Goal: Transaction & Acquisition: Book appointment/travel/reservation

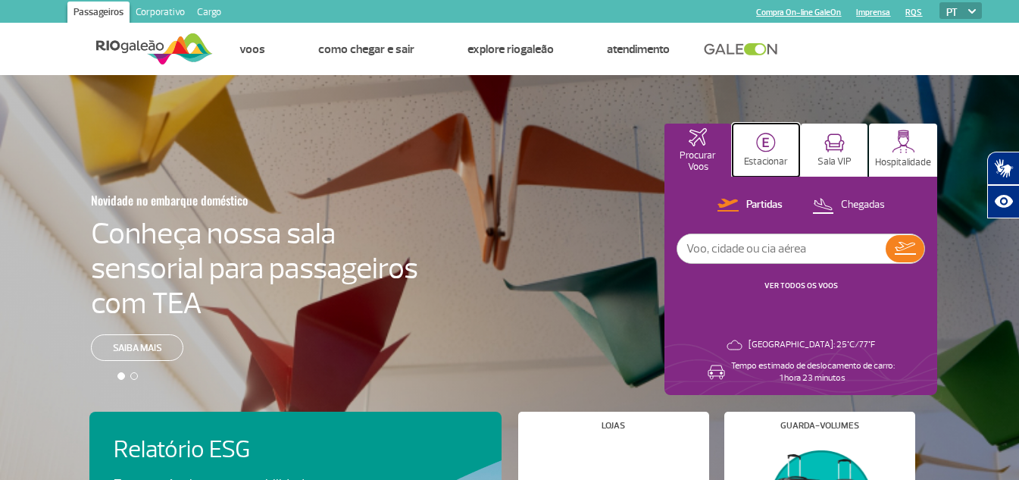
click at [757, 145] on img at bounding box center [766, 143] width 20 height 20
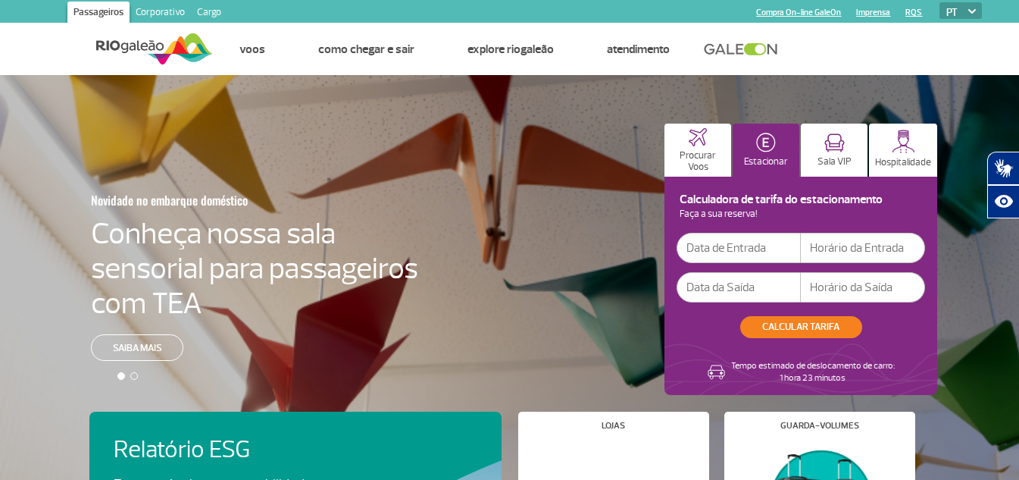
click at [728, 255] on input "text" at bounding box center [739, 248] width 124 height 30
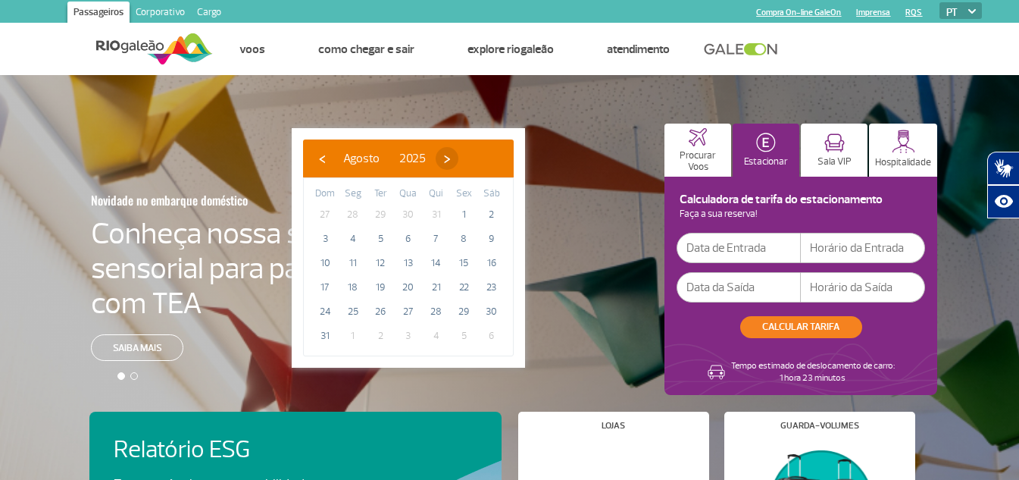
click at [458, 158] on span "›" at bounding box center [447, 158] width 23 height 23
click at [405, 238] on span "10" at bounding box center [408, 239] width 24 height 24
type input "[DATE]"
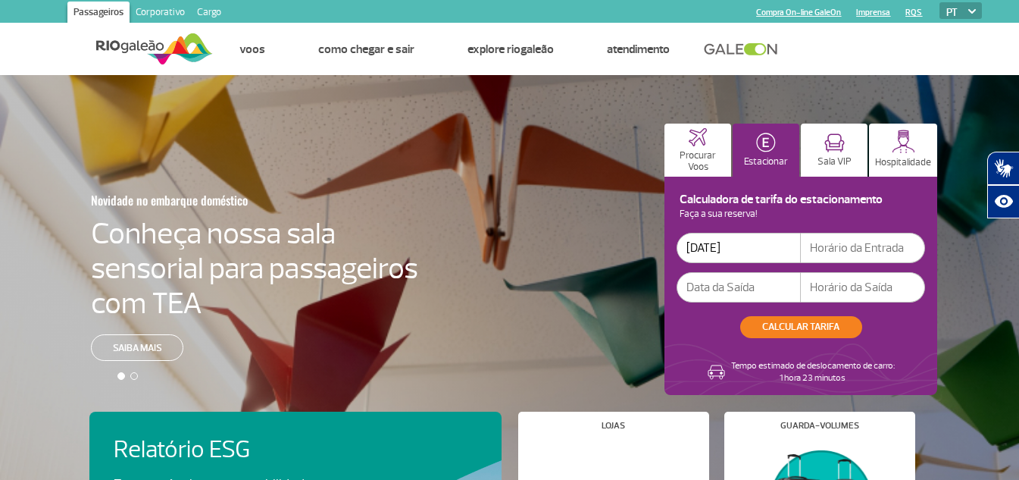
click at [856, 246] on input "text" at bounding box center [863, 248] width 124 height 30
click at [856, 246] on input "11" at bounding box center [863, 248] width 124 height 30
type input "11:00"
click at [729, 283] on input "text" at bounding box center [739, 287] width 124 height 30
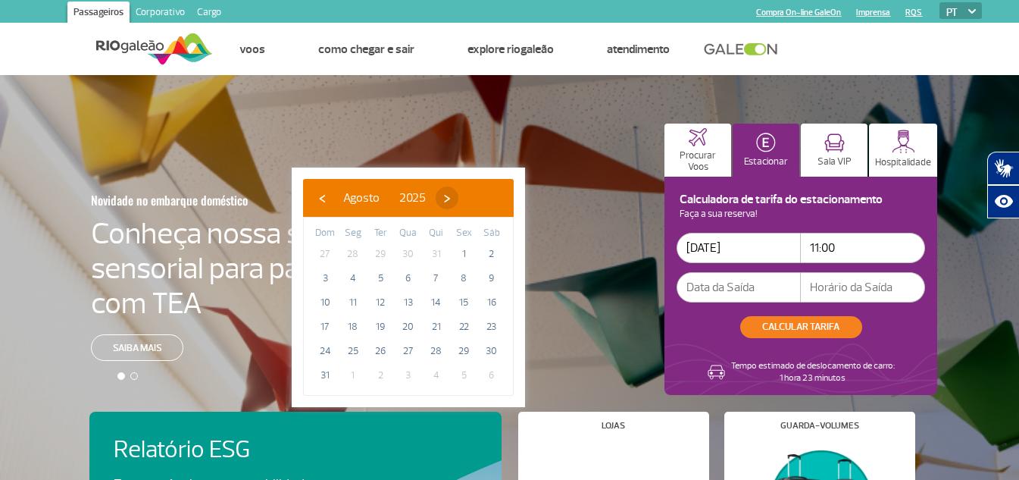
click at [458, 196] on span "›" at bounding box center [447, 197] width 23 height 23
click at [490, 300] on span "20" at bounding box center [492, 302] width 24 height 24
type input "[DATE]"
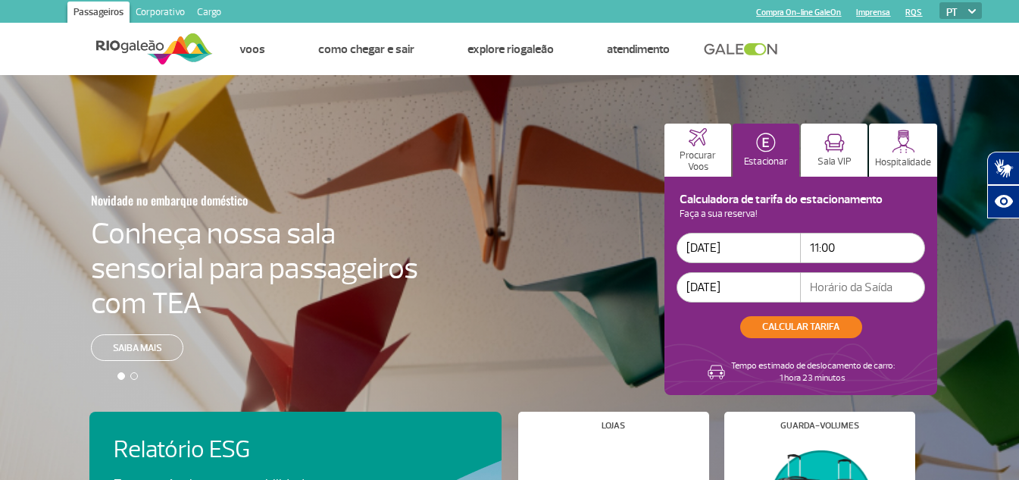
click at [827, 289] on input "text" at bounding box center [863, 287] width 124 height 30
type input "15:00"
click at [865, 248] on input "11:00" at bounding box center [863, 248] width 124 height 30
click at [757, 290] on input "[DATE]" at bounding box center [739, 287] width 124 height 30
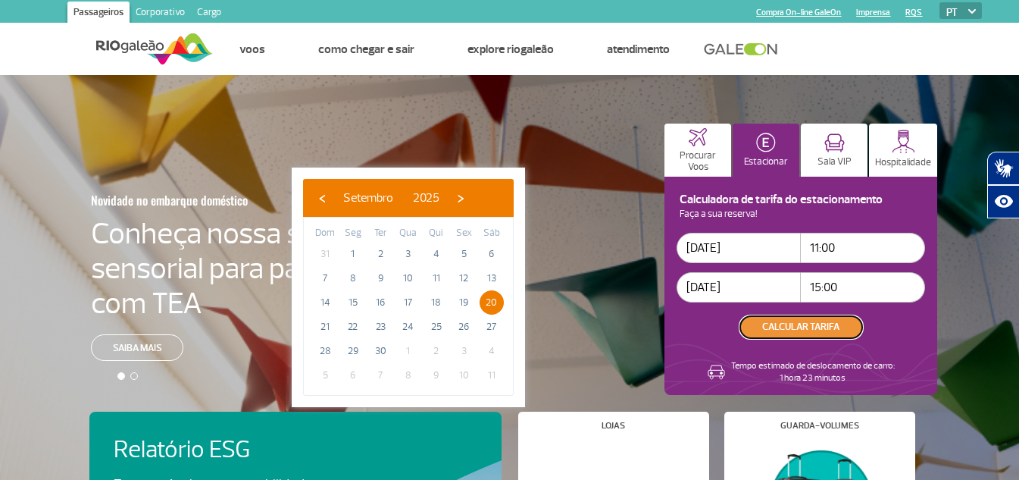
click at [796, 328] on button "CALCULAR TARIFA" at bounding box center [801, 327] width 122 height 22
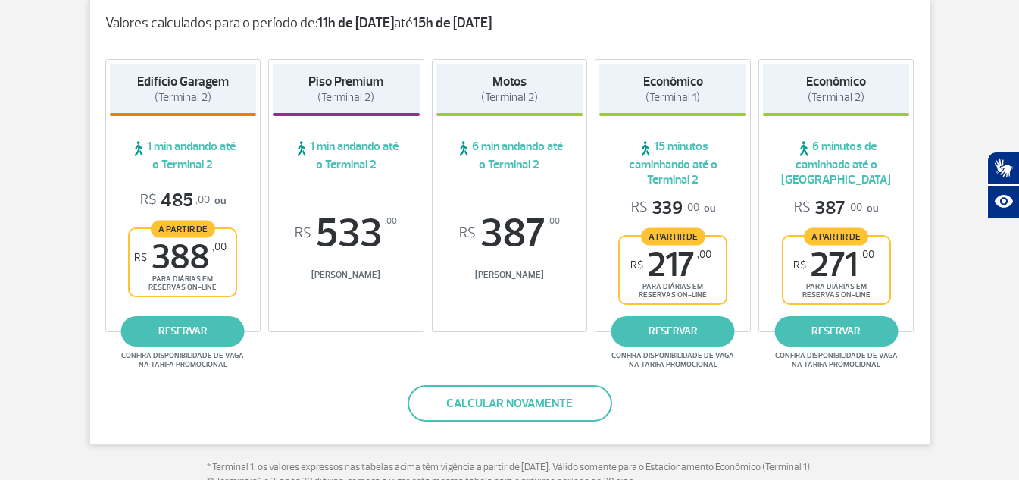
scroll to position [303, 0]
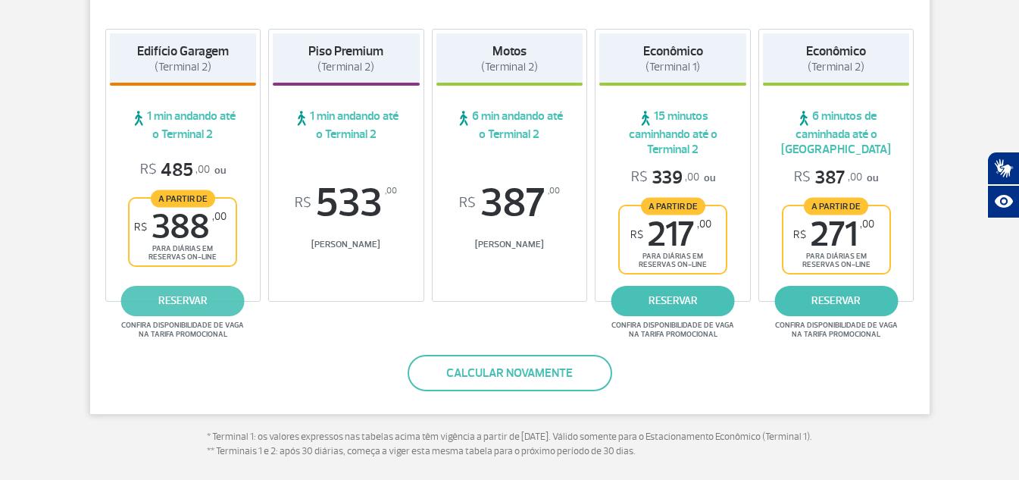
click at [180, 293] on link "reservar" at bounding box center [183, 301] width 124 height 30
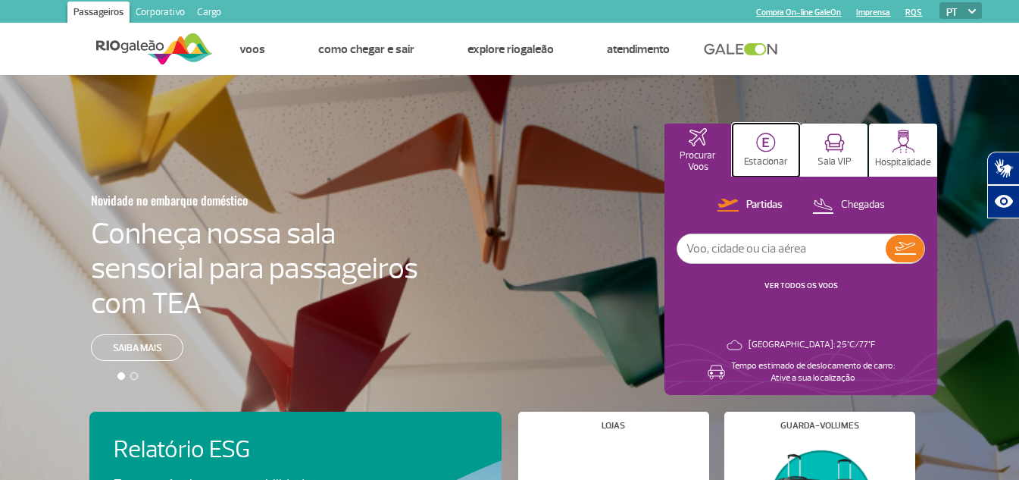
click at [759, 147] on img at bounding box center [766, 143] width 20 height 20
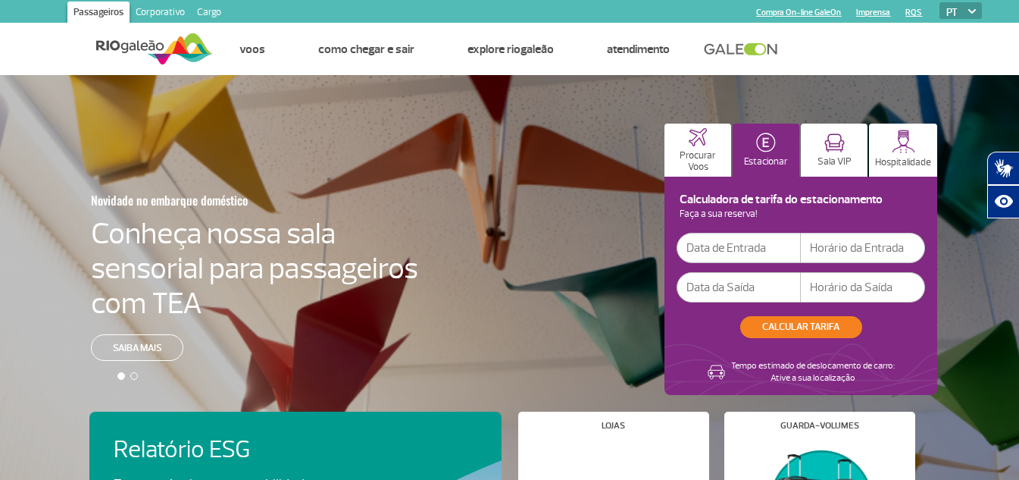
click at [734, 250] on input "text" at bounding box center [739, 248] width 124 height 30
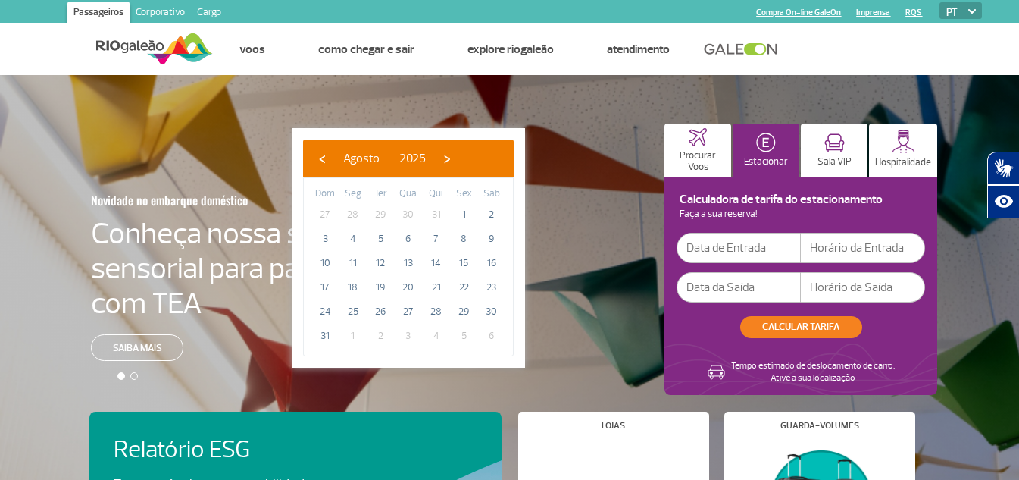
type input "[DATE]"
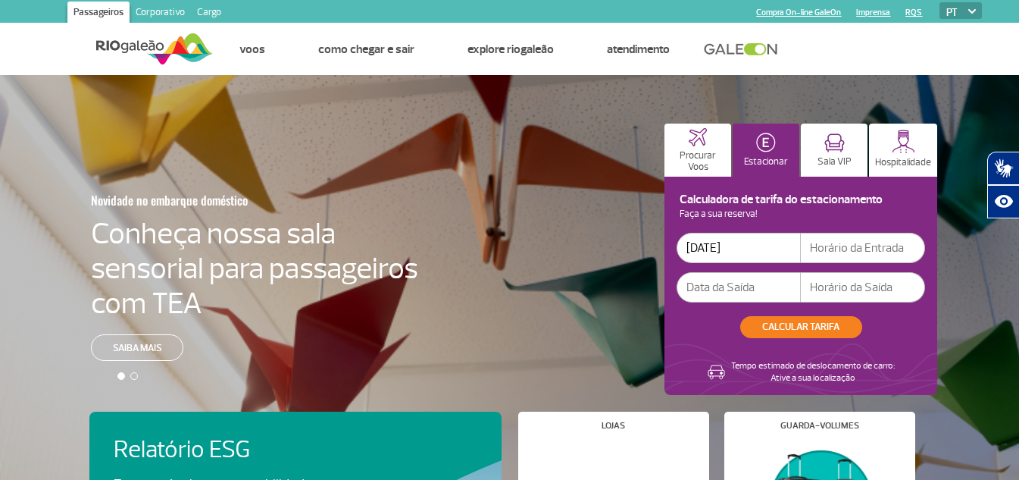
click at [738, 288] on input "text" at bounding box center [739, 287] width 124 height 30
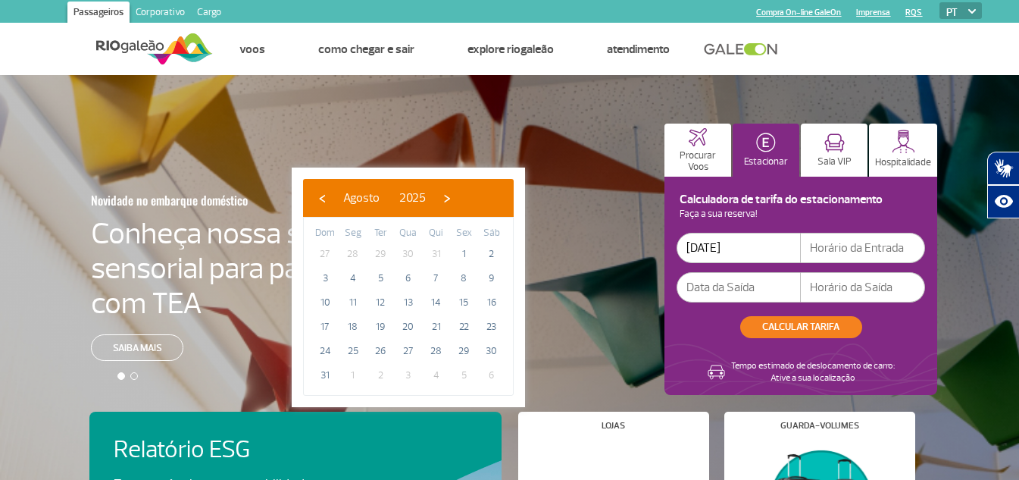
type input "[DATE]"
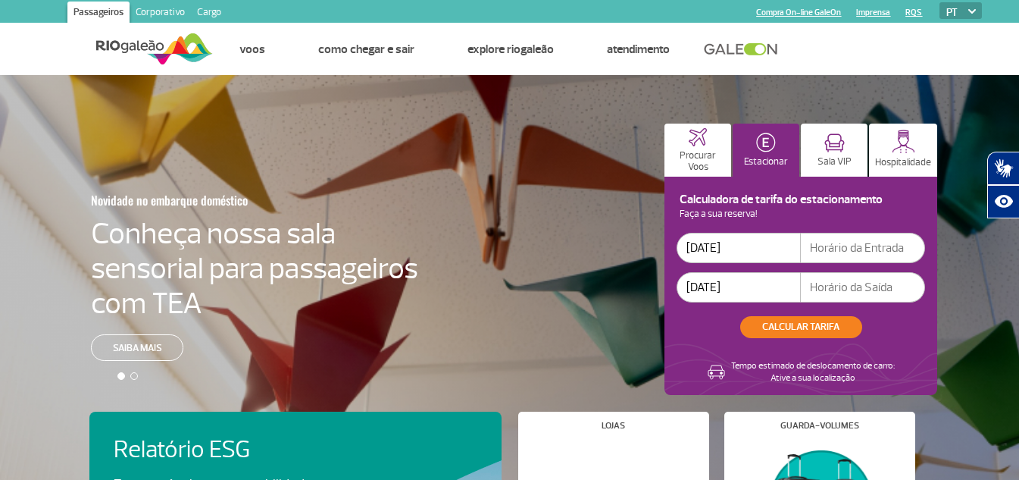
click at [840, 249] on input "text" at bounding box center [863, 248] width 124 height 30
type input "11:00"
click at [831, 288] on input "text" at bounding box center [863, 287] width 124 height 30
type input "15:00"
click at [793, 326] on button "CALCULAR TARIFA" at bounding box center [801, 327] width 122 height 22
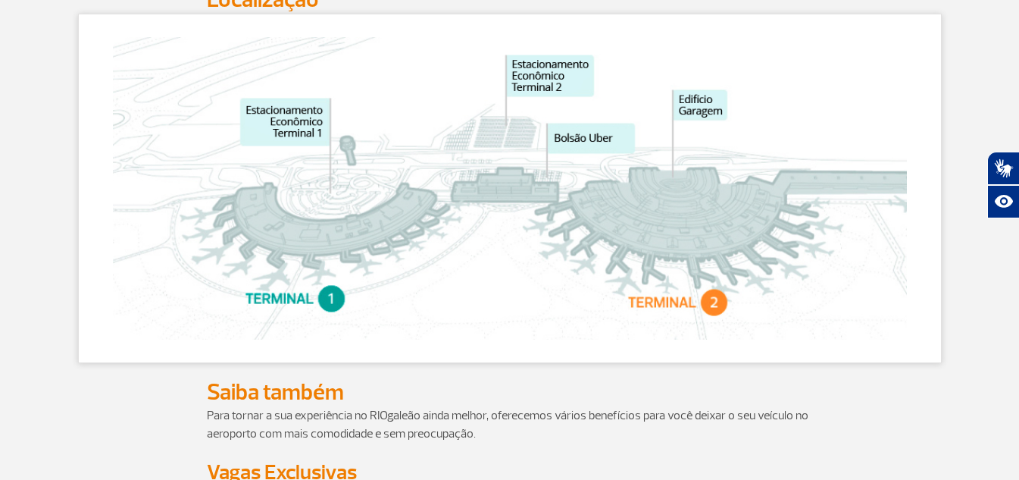
scroll to position [818, 0]
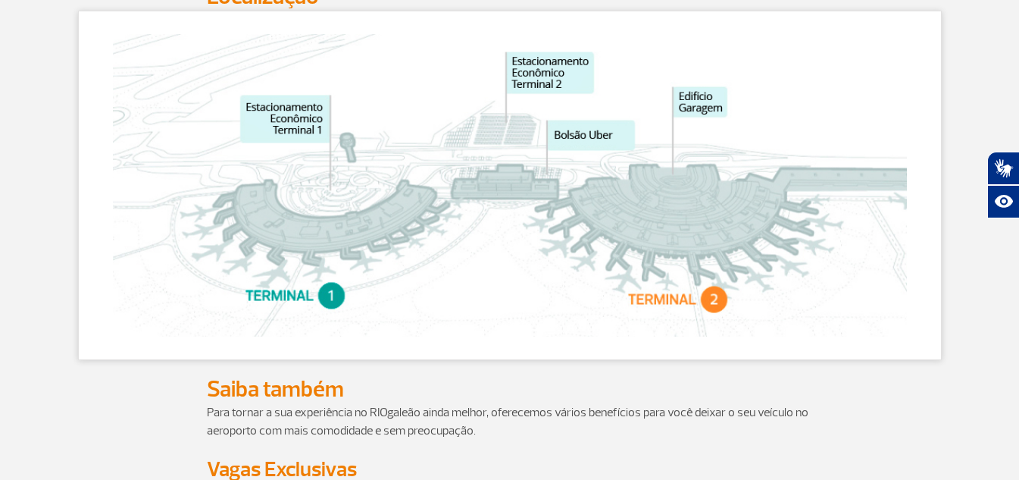
click at [685, 219] on img at bounding box center [510, 185] width 794 height 302
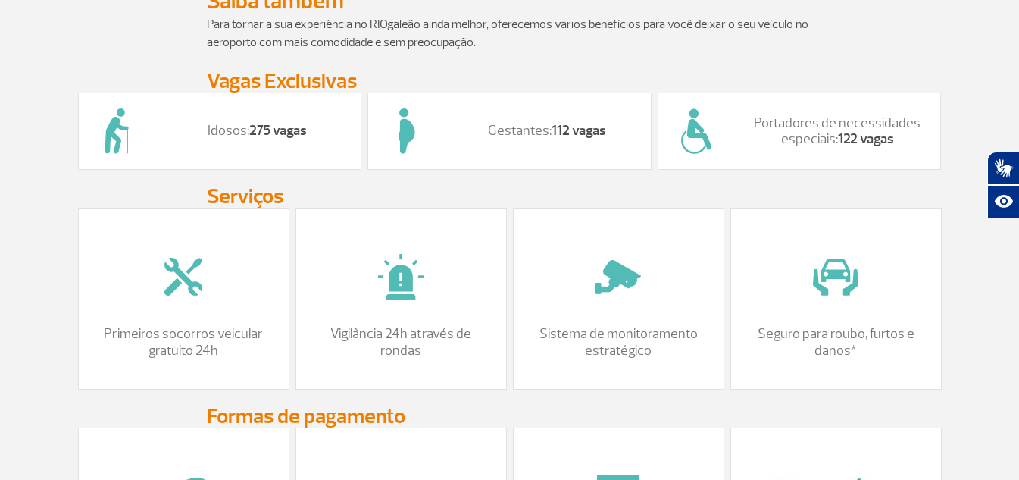
scroll to position [1182, 0]
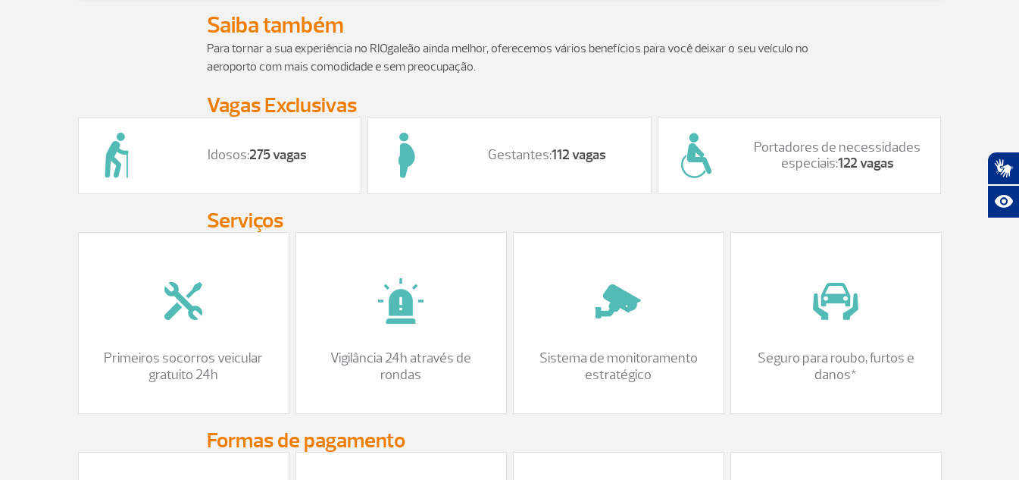
click at [230, 186] on div "Idosos: 275 vagas" at bounding box center [220, 155] width 284 height 77
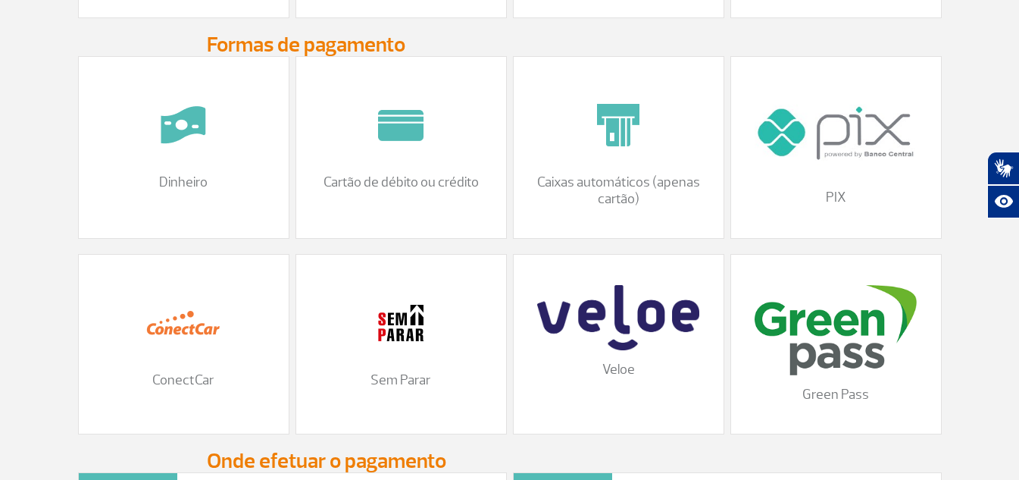
scroll to position [1576, 0]
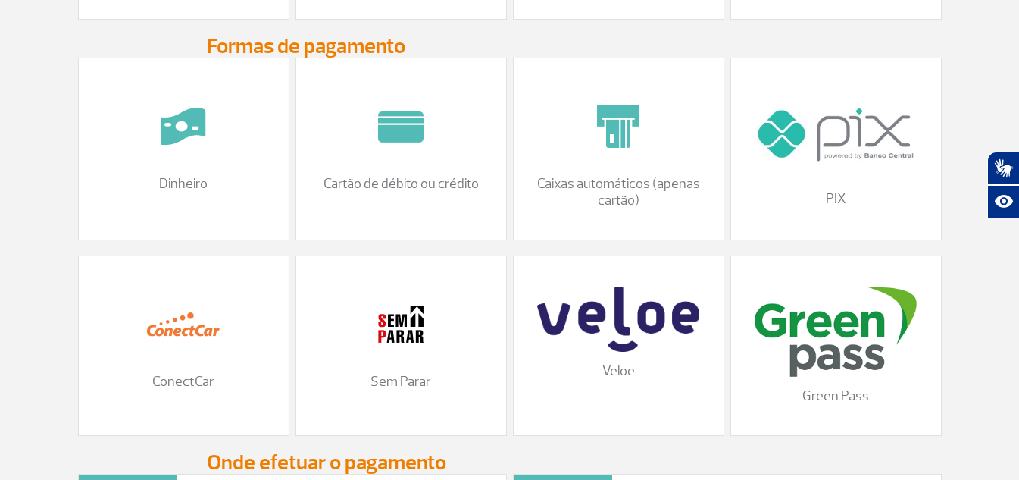
click at [406, 152] on img at bounding box center [401, 127] width 76 height 76
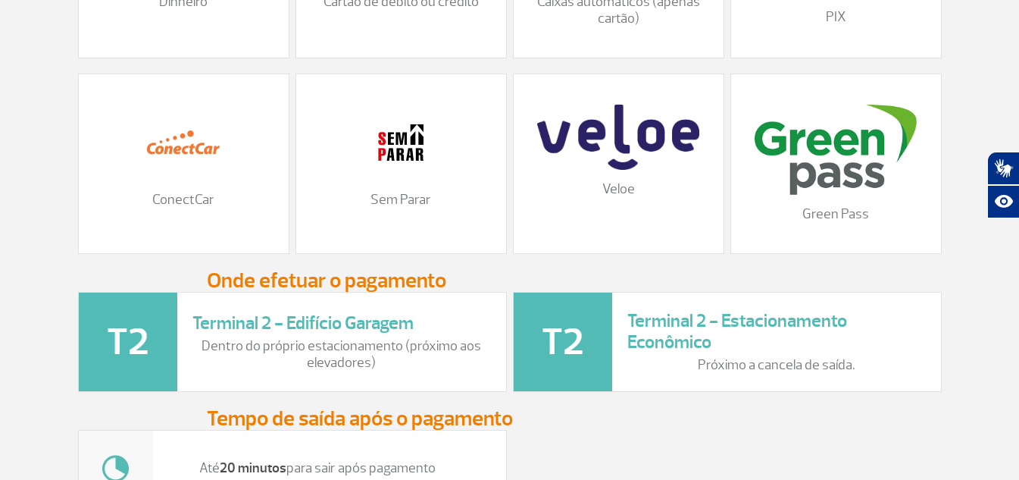
scroll to position [1788, 0]
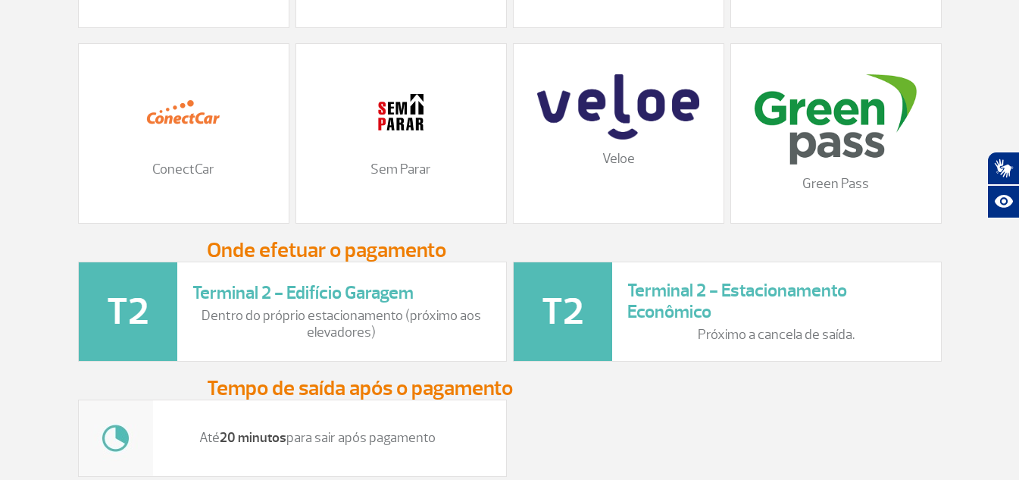
click at [405, 150] on img at bounding box center [401, 112] width 76 height 76
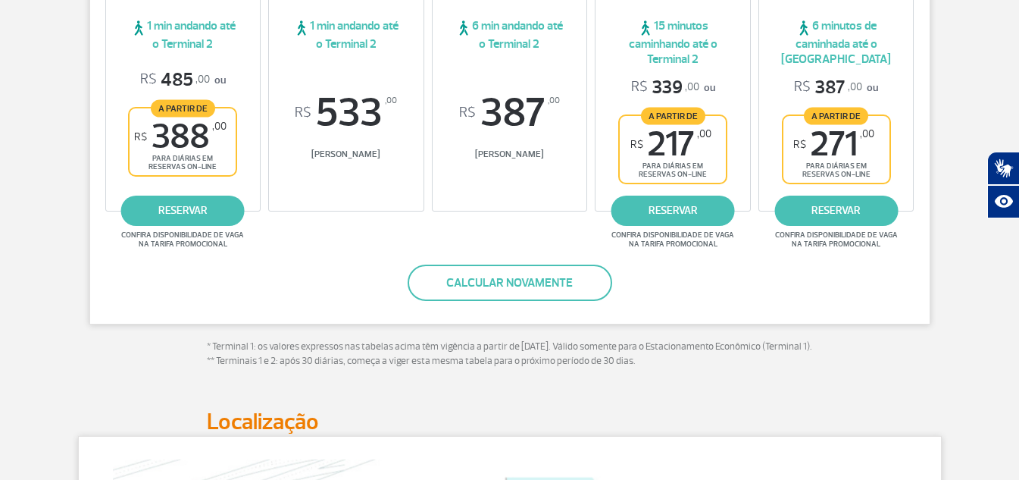
scroll to position [364, 0]
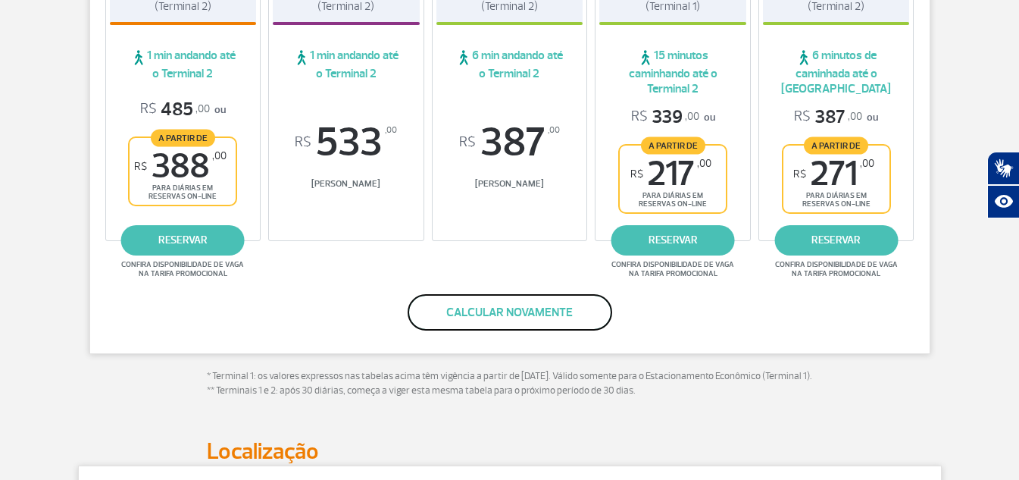
click at [487, 309] on button "Calcular novamente" at bounding box center [510, 312] width 205 height 36
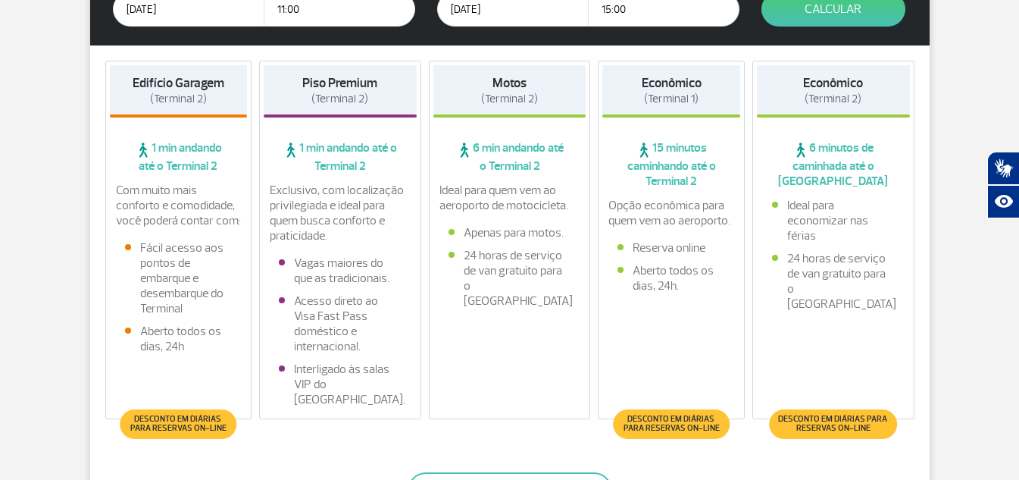
scroll to position [375, 0]
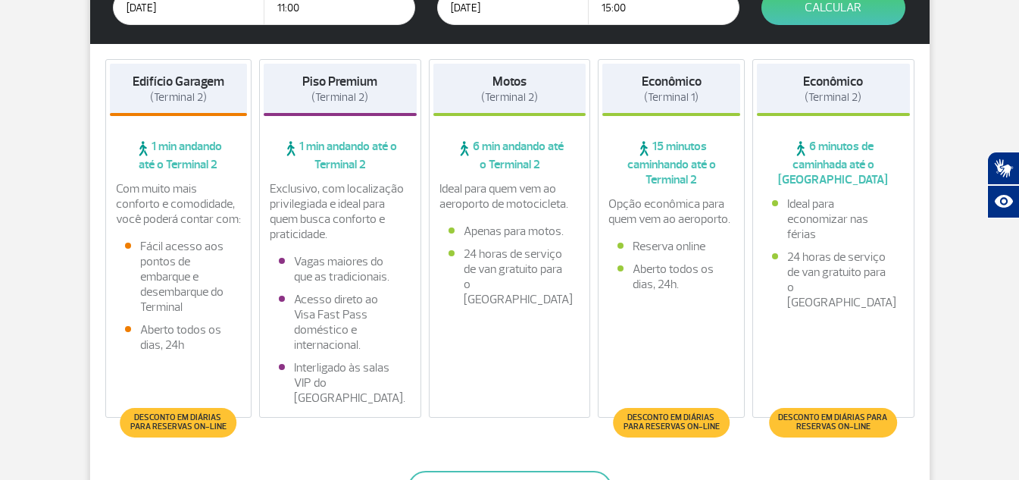
click at [193, 423] on span "Desconto em diárias para reservas on-line" at bounding box center [178, 422] width 101 height 18
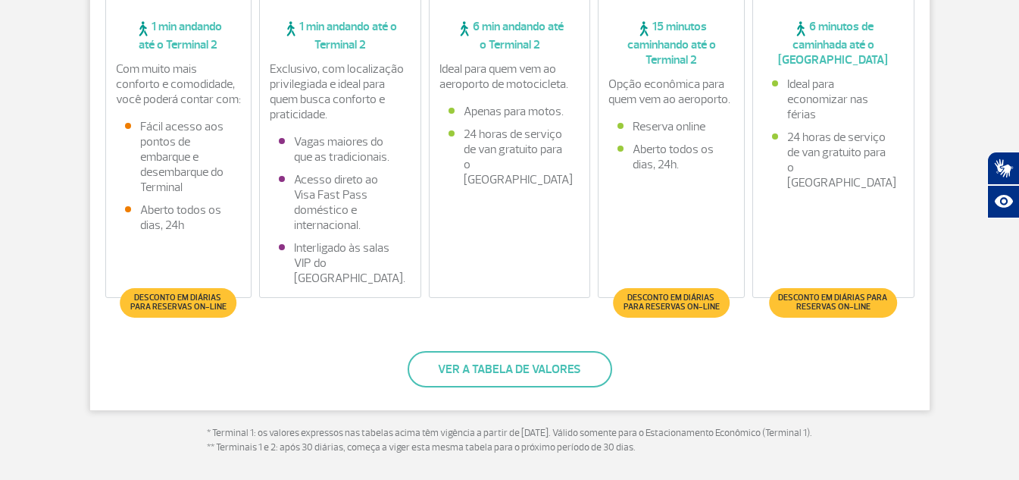
scroll to position [496, 0]
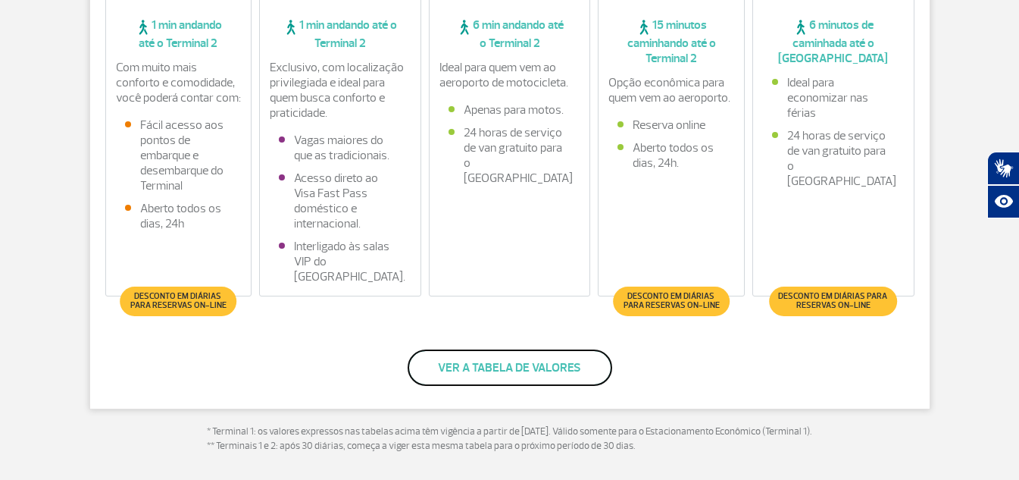
click at [505, 358] on button "Ver a tabela de valores" at bounding box center [510, 367] width 205 height 36
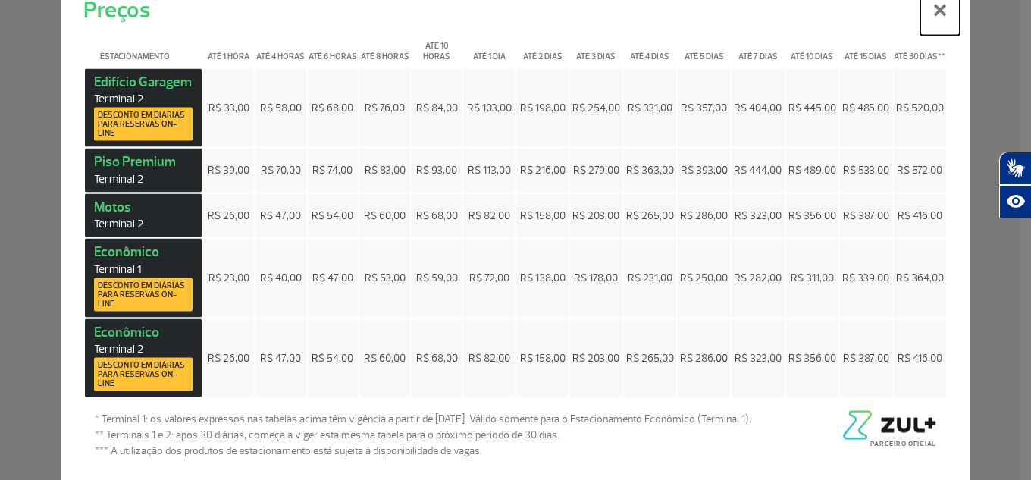
click at [927, 6] on button "×" at bounding box center [939, 7] width 39 height 55
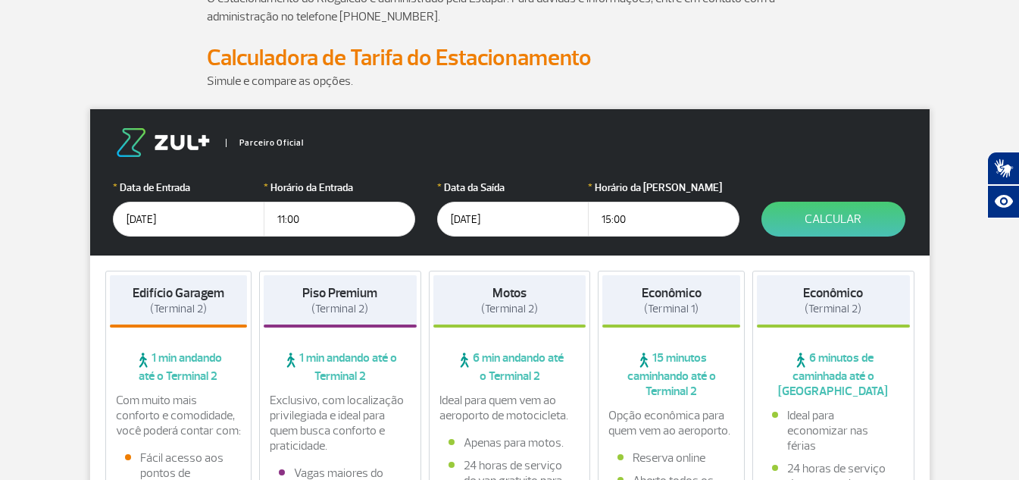
scroll to position [133, 0]
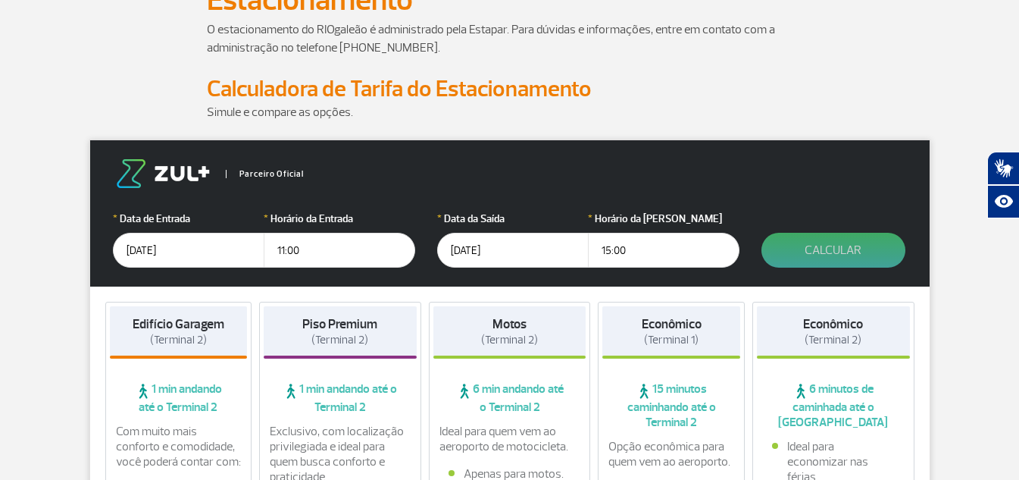
click at [851, 248] on button "Calcular" at bounding box center [834, 250] width 144 height 35
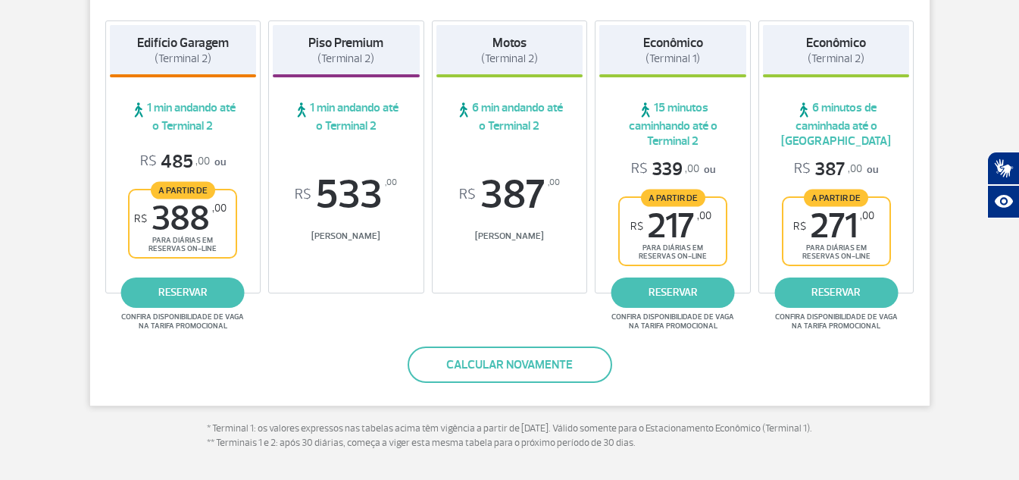
scroll to position [314, 0]
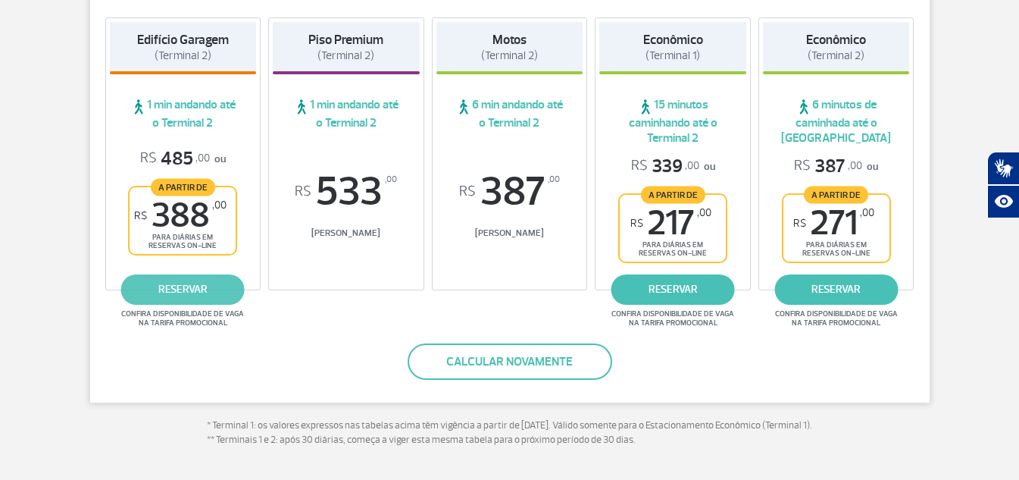
click at [190, 284] on link "reservar" at bounding box center [183, 289] width 124 height 30
